Goal: Navigation & Orientation: Find specific page/section

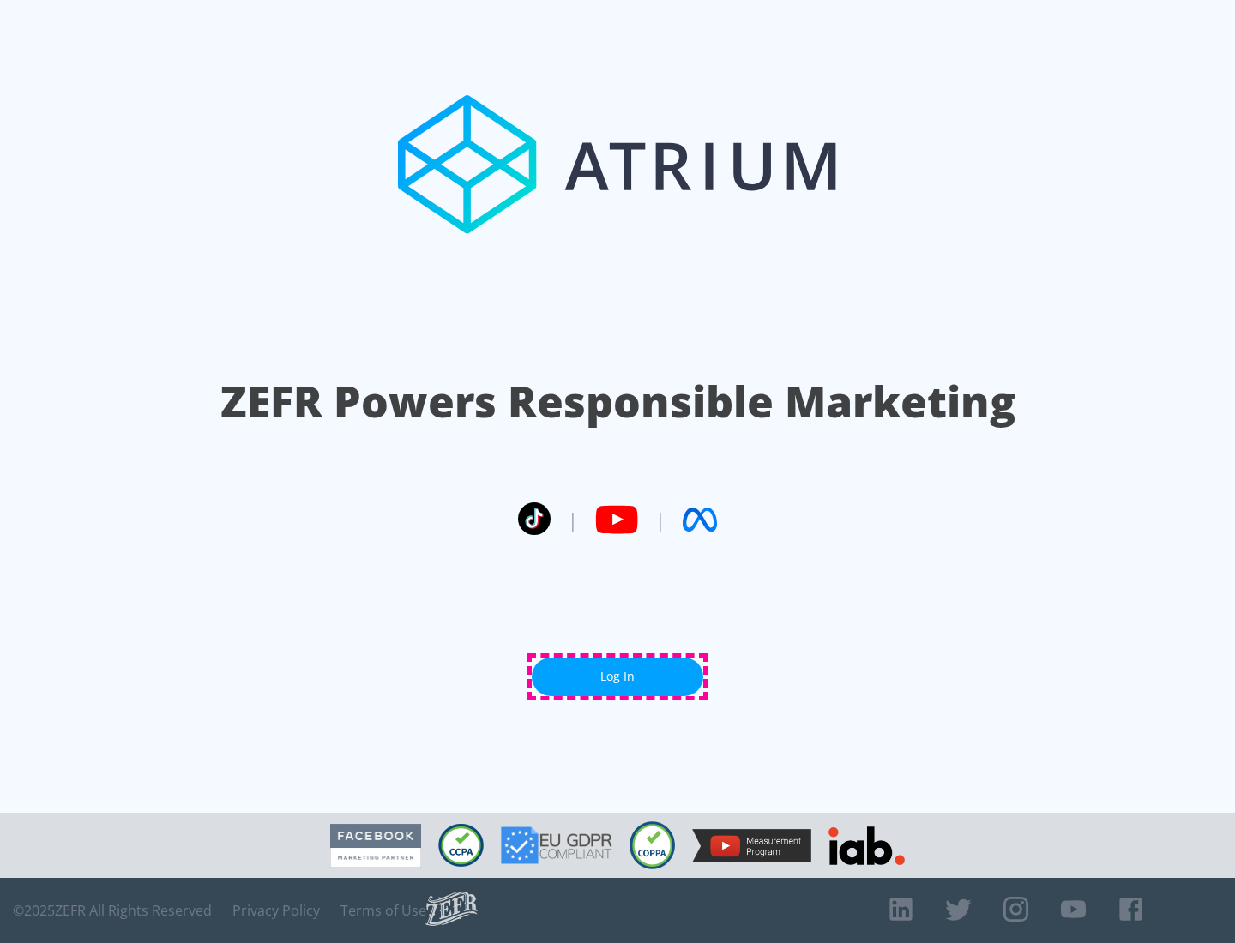
click at [617, 677] on link "Log In" at bounding box center [618, 677] width 172 height 39
